Goal: Information Seeking & Learning: Check status

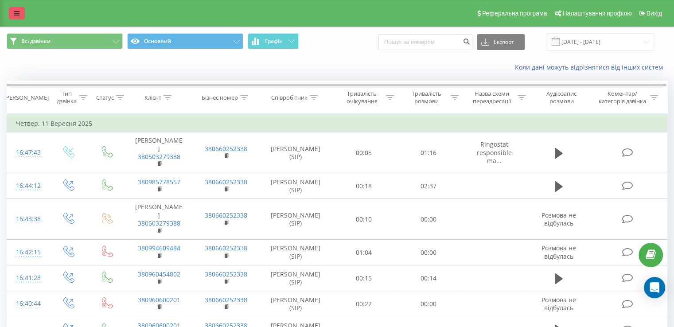
click at [23, 16] on link at bounding box center [17, 13] width 16 height 12
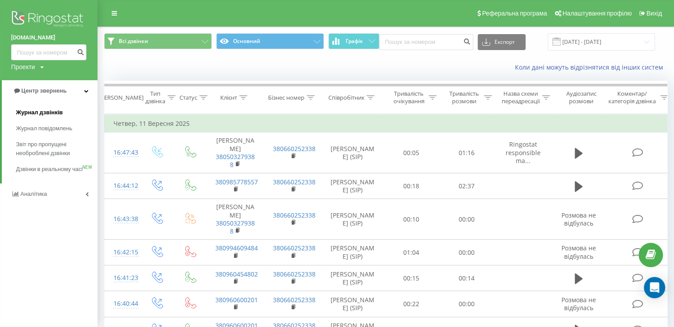
click at [43, 110] on span "Журнал дзвінків" at bounding box center [39, 112] width 47 height 9
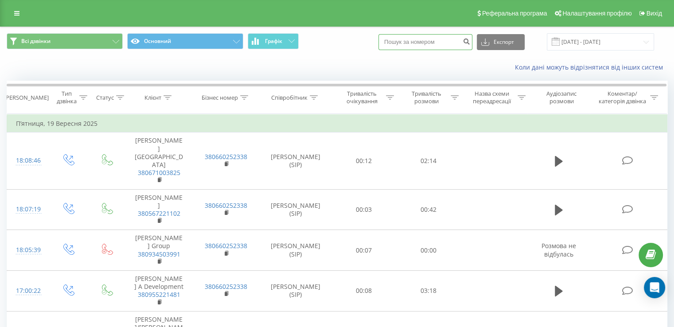
click at [432, 39] on input at bounding box center [426, 42] width 94 height 16
click at [429, 39] on input at bounding box center [426, 42] width 94 height 16
paste input "380669833924"
type input "380669833924"
click at [470, 41] on icon "submit" at bounding box center [467, 40] width 8 height 5
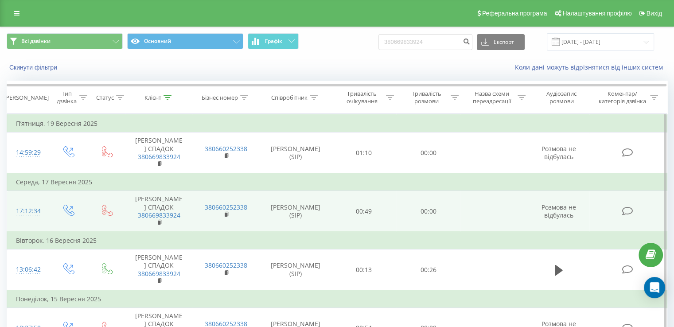
scroll to position [44, 0]
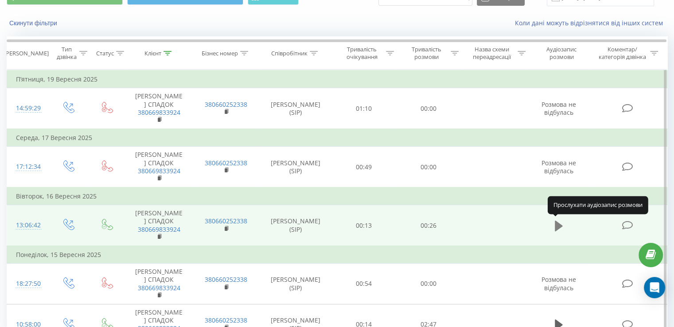
click at [560, 224] on icon at bounding box center [559, 225] width 8 height 11
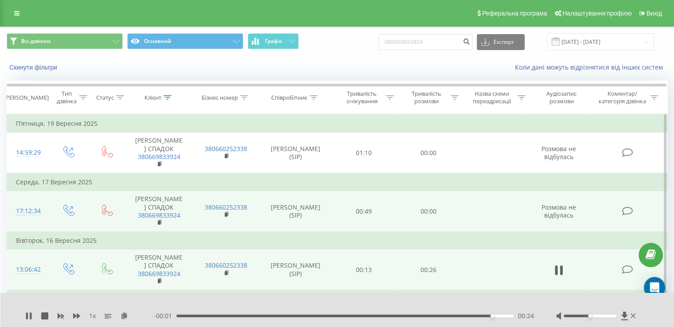
scroll to position [94, 0]
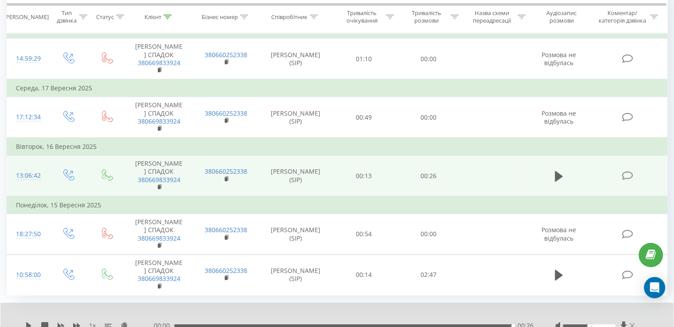
click at [632, 322] on icon at bounding box center [632, 325] width 5 height 7
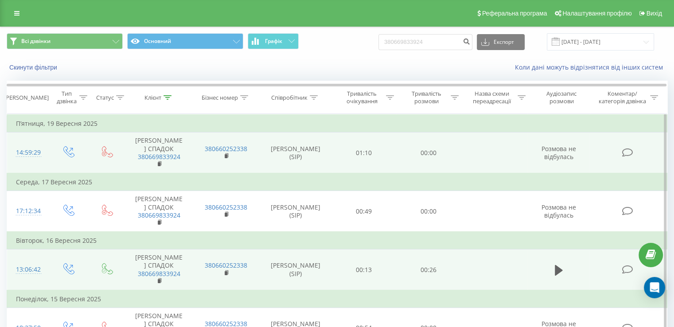
scroll to position [0, 0]
